Goal: Feedback & Contribution: Submit feedback/report problem

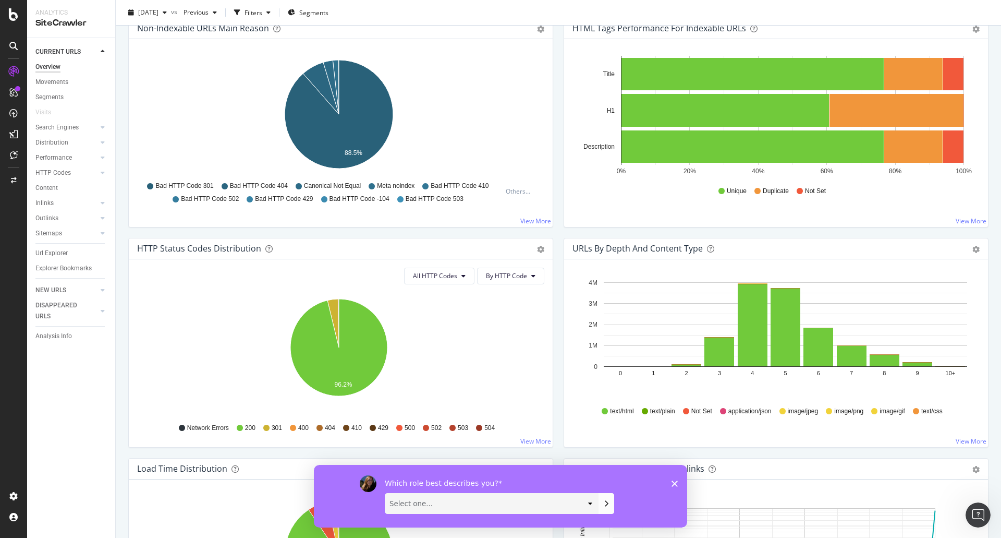
scroll to position [365, 0]
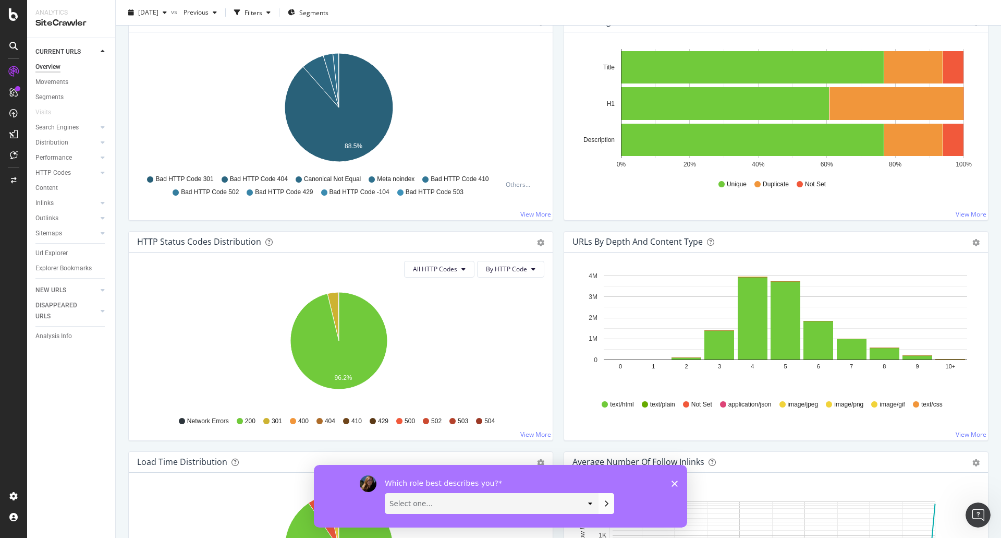
click at [587, 505] on select "Select one... Analyst/BI C-level Leadership Content Manager Engineer Marketing …" at bounding box center [491, 503] width 213 height 20
select select "Technical SEO"
click at [385, 493] on select "Select one... Analyst/BI C-level Leadership Content Manager Engineer Marketing …" at bounding box center [491, 503] width 213 height 20
click at [607, 504] on icon "Submit your response" at bounding box center [606, 503] width 8 height 8
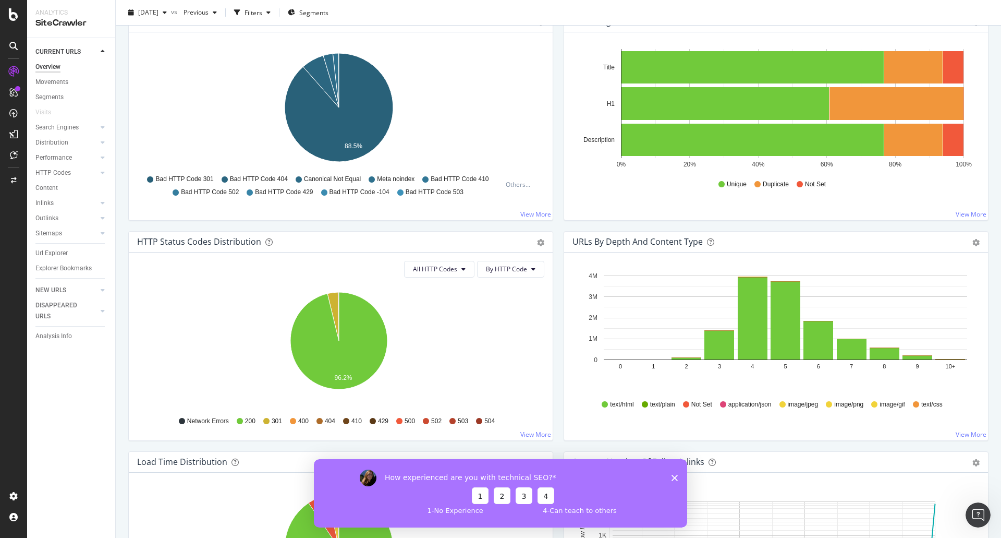
click at [526, 497] on button "3" at bounding box center [524, 495] width 17 height 17
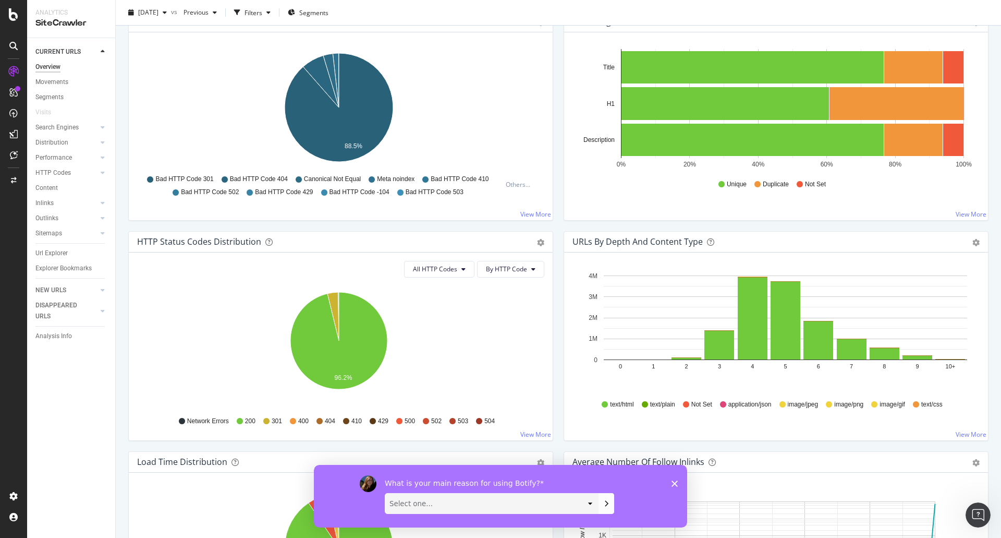
click at [563, 506] on select "Select one... Manipulate data to investigate and monitor technical SEO issues P…" at bounding box center [491, 503] width 213 height 20
select select "Receive guidance on SEO related fixes and recommendations"
click at [385, 493] on select "Select one... Manipulate data to investigate and monitor technical SEO issues P…" at bounding box center [491, 503] width 213 height 20
click at [606, 501] on icon "Submit your response" at bounding box center [607, 503] width 3 height 5
click at [547, 499] on select "Select one... Short video guides 1-on-1 interactions with an expert Written doc…" at bounding box center [491, 503] width 213 height 20
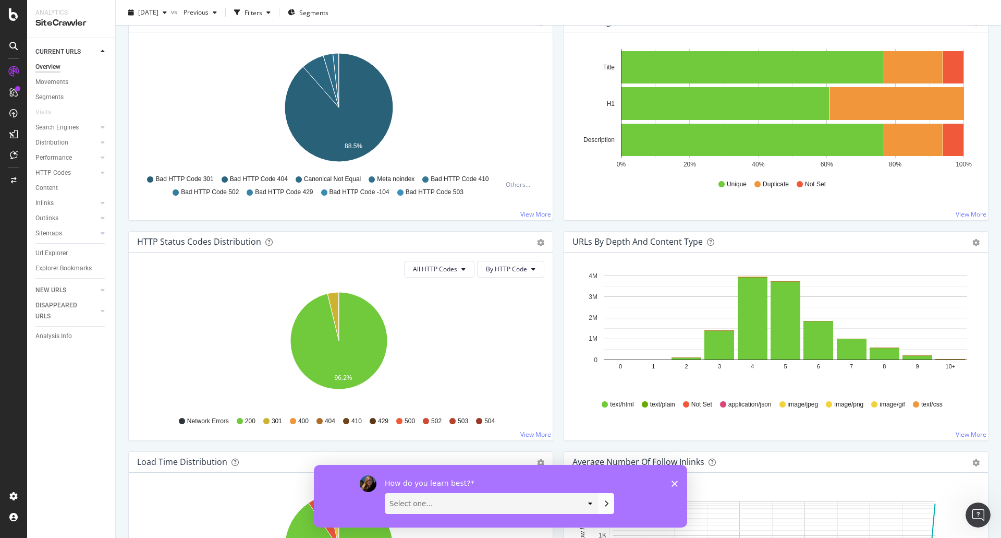
select select "Short video guides"
click at [385, 493] on select "Select one... Short video guides 1-on-1 interactions with an expert Written doc…" at bounding box center [491, 503] width 213 height 20
click at [613, 501] on button "Submit your response" at bounding box center [607, 502] width 16 height 21
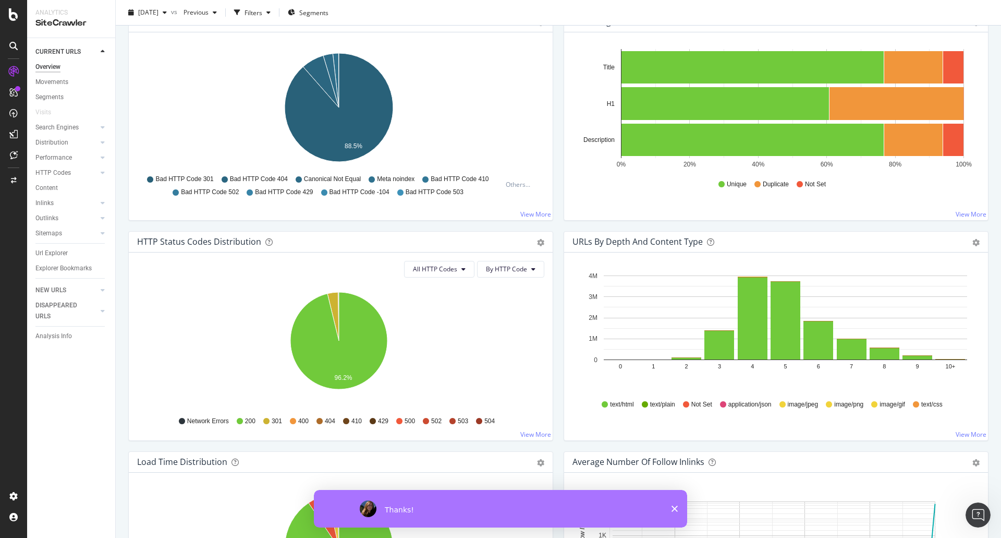
click at [674, 510] on icon "Close survey" at bounding box center [675, 508] width 6 height 6
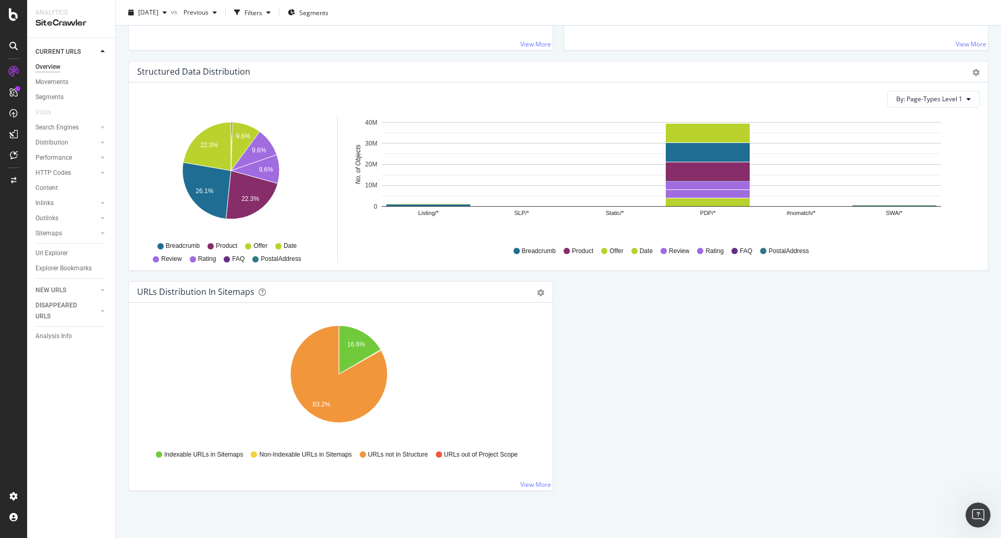
scroll to position [819, 0]
